Goal: Find specific page/section: Find specific page/section

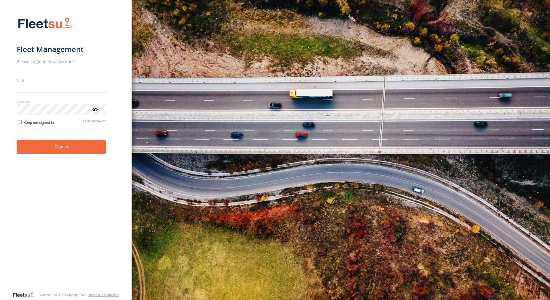
type input "**********"
drag, startPoint x: 0, startPoint y: 0, endPoint x: 66, endPoint y: 153, distance: 167.0
click at [66, 153] on button "Sign in" at bounding box center [61, 147] width 89 height 14
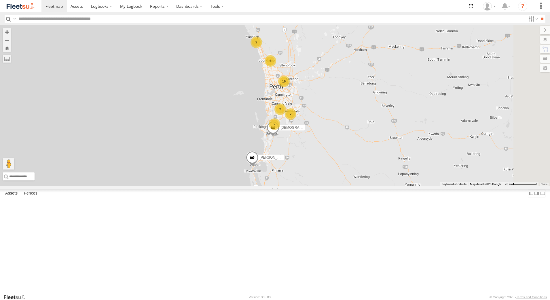
drag, startPoint x: 352, startPoint y: 89, endPoint x: 346, endPoint y: 169, distance: 79.9
click at [346, 169] on div "2 7 2 4 16 2 [PERSON_NAME] - 1HSL057 - 0432 500 936 2 [PERSON_NAME] - 1IFQ593" at bounding box center [275, 105] width 550 height 161
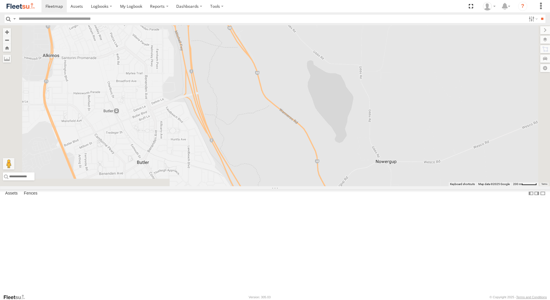
drag, startPoint x: 275, startPoint y: 198, endPoint x: 275, endPoint y: 113, distance: 84.6
click at [275, 113] on div "[PERSON_NAME] - 1HSL057 - 0432 500 936 [PERSON_NAME] - 1IFQ593 Stone Truck - 1E…" at bounding box center [275, 105] width 550 height 161
